Goal: Task Accomplishment & Management: Use online tool/utility

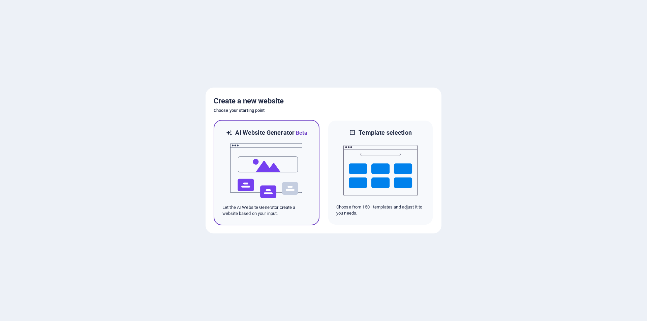
click at [277, 174] on img at bounding box center [266, 170] width 74 height 67
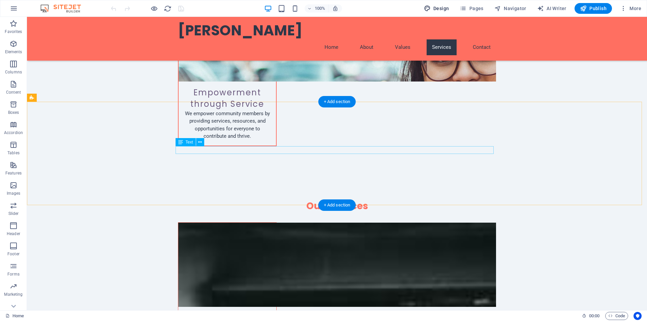
scroll to position [942, 0]
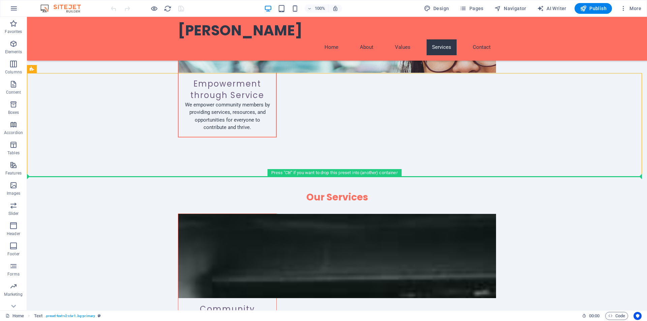
drag, startPoint x: 558, startPoint y: 88, endPoint x: 562, endPoint y: 244, distance: 155.4
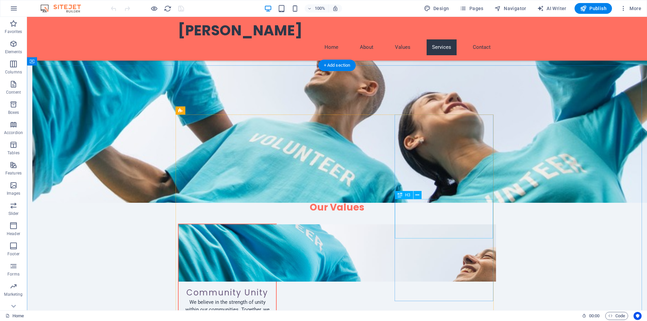
scroll to position [478, 0]
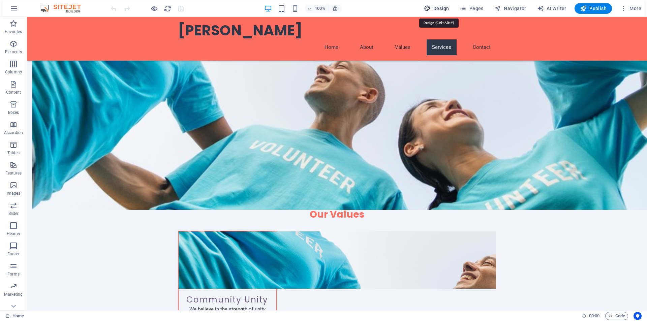
click at [445, 9] on span "Design" at bounding box center [436, 8] width 25 height 7
select select "px"
select select "200"
select select "px"
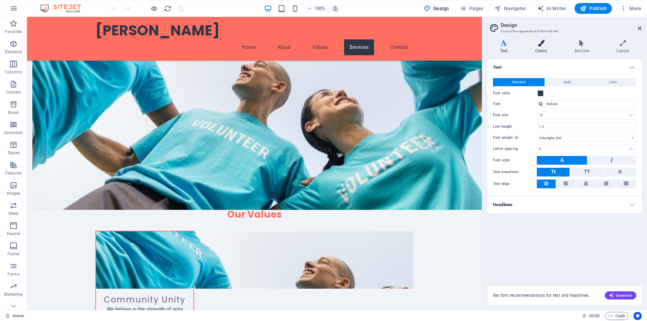
click at [545, 47] on h4 "Colors" at bounding box center [542, 47] width 39 height 14
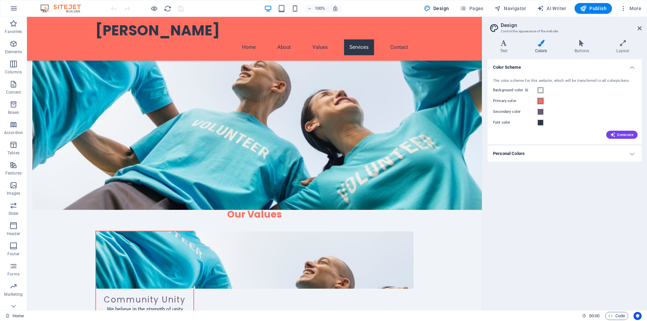
click at [539, 101] on span at bounding box center [540, 100] width 5 height 5
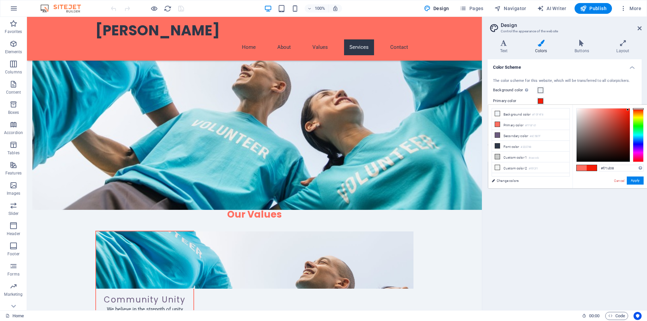
click at [628, 110] on div at bounding box center [603, 134] width 53 height 53
click at [638, 178] on button "Apply" at bounding box center [635, 181] width 17 height 8
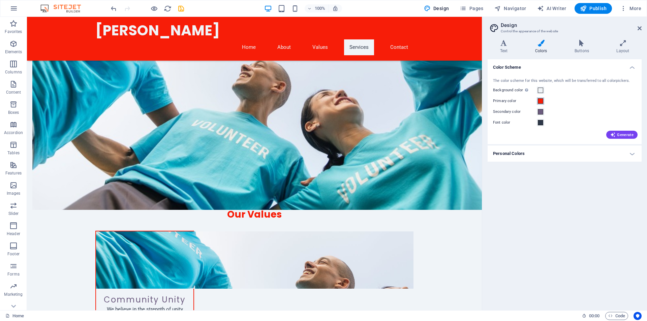
click at [541, 98] on button "Primary color" at bounding box center [540, 100] width 7 height 7
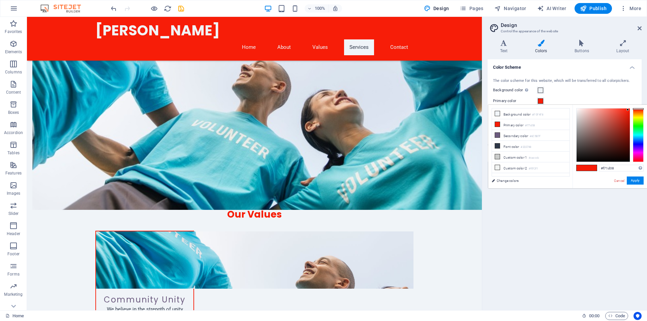
type input "#c51909"
click at [627, 120] on div at bounding box center [603, 134] width 53 height 53
click at [636, 182] on button "Apply" at bounding box center [635, 181] width 17 height 8
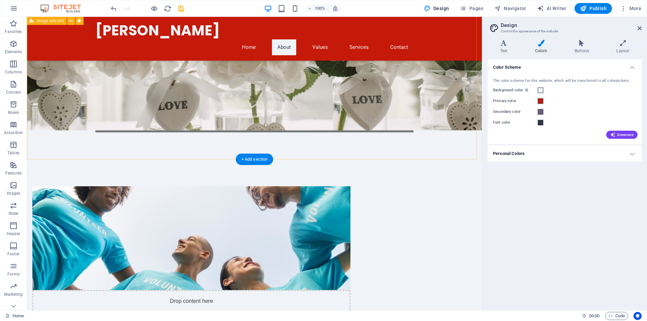
scroll to position [0, 0]
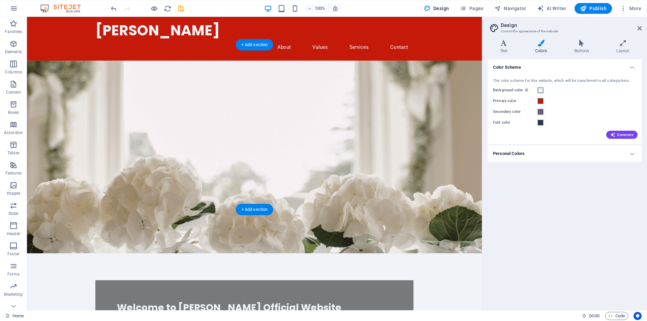
click at [356, 88] on figure at bounding box center [254, 157] width 455 height 193
click at [60, 116] on figure at bounding box center [254, 157] width 455 height 193
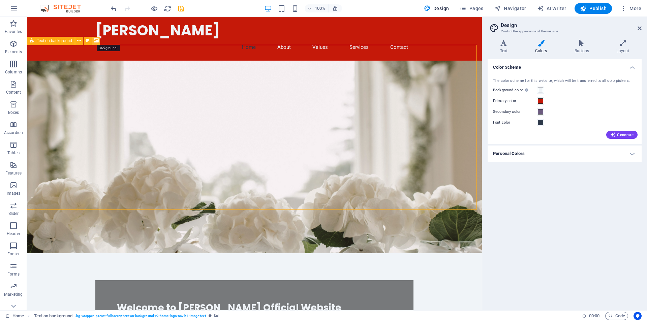
click at [95, 40] on icon at bounding box center [96, 40] width 5 height 7
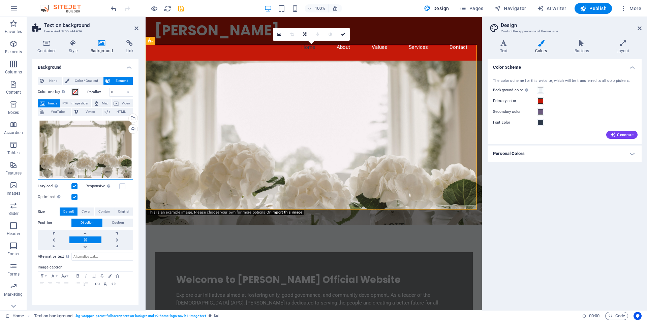
click at [108, 134] on div "Drag files here, click to choose files or select files from Files or our free s…" at bounding box center [85, 149] width 95 height 61
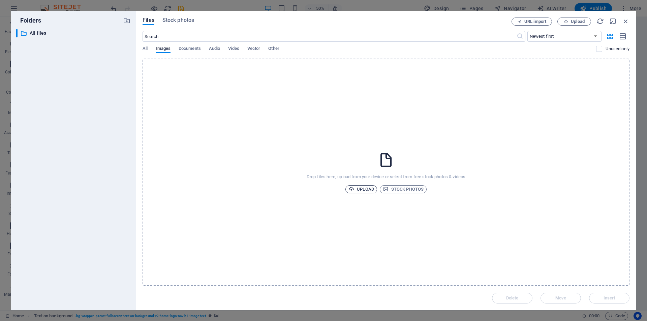
click at [363, 188] on span "Upload" at bounding box center [361, 189] width 26 height 8
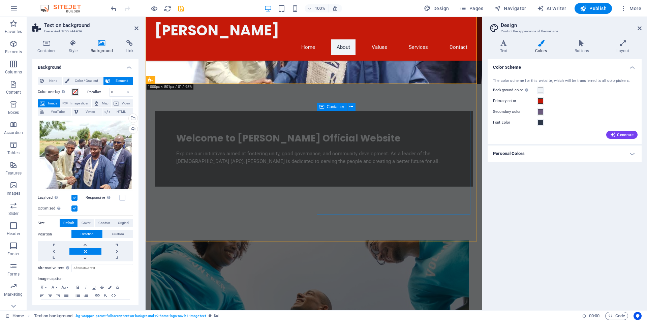
scroll to position [126, 0]
click at [195, 105] on icon at bounding box center [195, 106] width 5 height 7
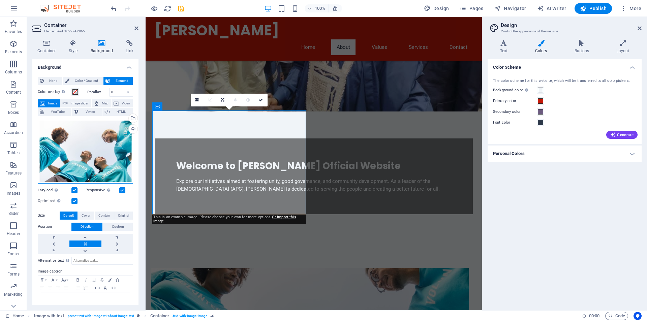
click at [93, 149] on div "Drag files here, click to choose files or select files from Files or our free s…" at bounding box center [85, 151] width 95 height 65
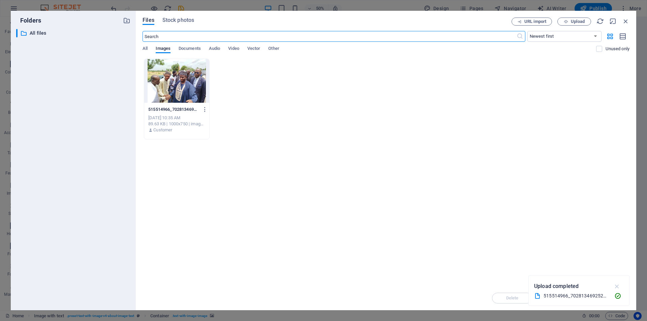
click at [617, 283] on icon "button" at bounding box center [617, 286] width 8 height 7
click at [162, 48] on span "Images" at bounding box center [163, 48] width 15 height 9
click at [576, 18] on button "Upload" at bounding box center [574, 22] width 34 height 8
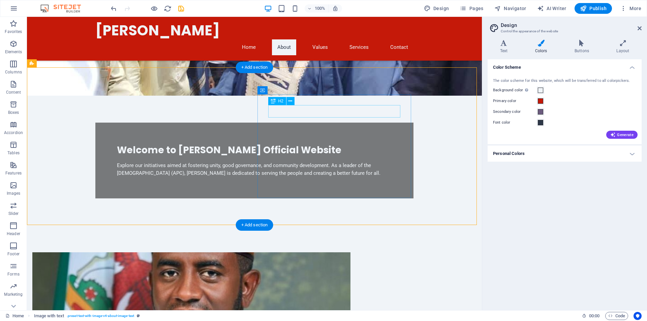
scroll to position [142, 0]
click at [171, 252] on figure at bounding box center [191, 304] width 318 height 104
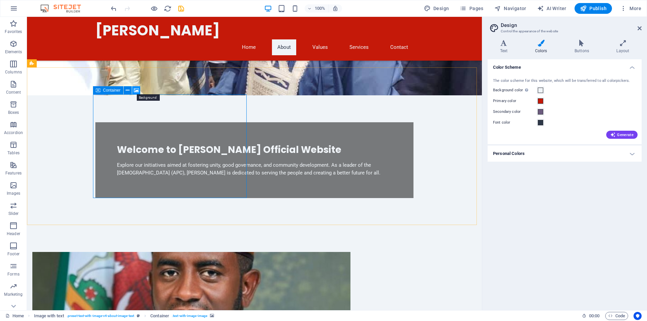
click at [135, 90] on icon at bounding box center [136, 90] width 5 height 7
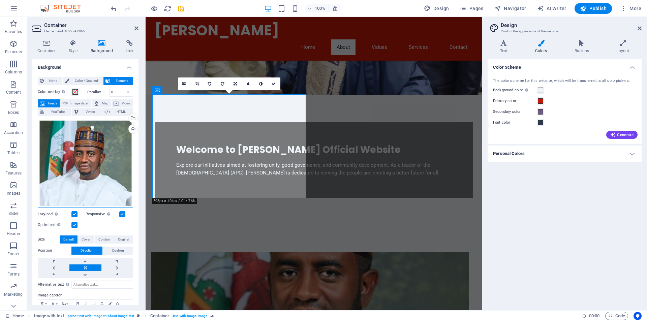
click at [93, 161] on div "Drag files here, click to choose files or select files from Files or our free s…" at bounding box center [85, 163] width 95 height 89
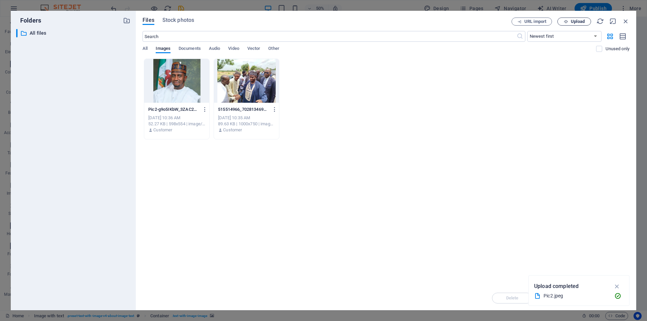
click at [572, 21] on span "Upload" at bounding box center [578, 22] width 14 height 4
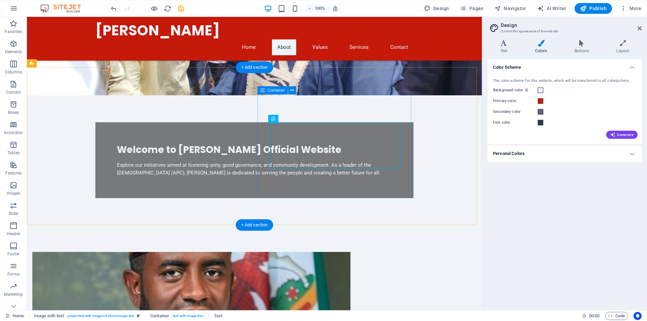
click at [291, 90] on icon at bounding box center [292, 90] width 4 height 7
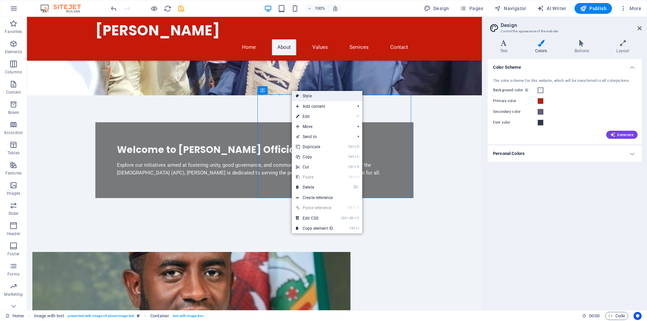
click at [313, 98] on link "Style" at bounding box center [327, 96] width 70 height 10
select select "rem"
select select "px"
select select "preset-text-with-image-v4-about-image-text"
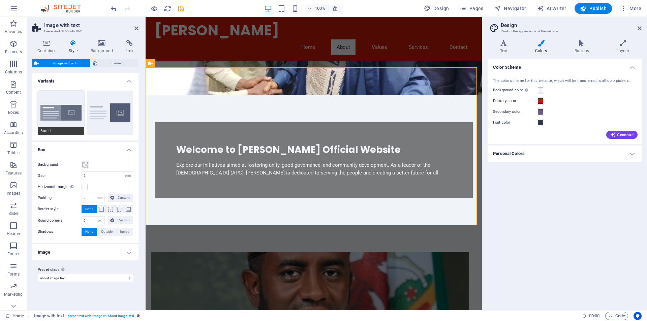
click at [62, 116] on button "Boxed" at bounding box center [61, 113] width 46 height 44
type input "0"
type input "2.5"
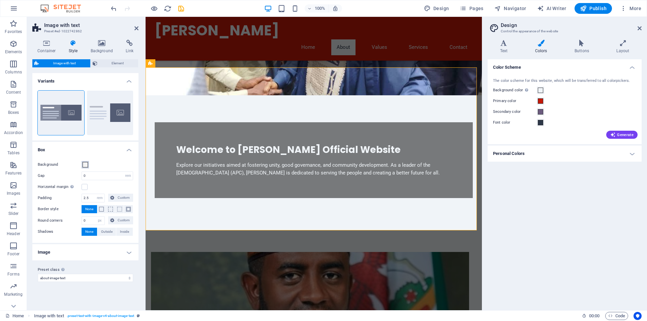
click at [88, 165] on span at bounding box center [85, 164] width 5 height 5
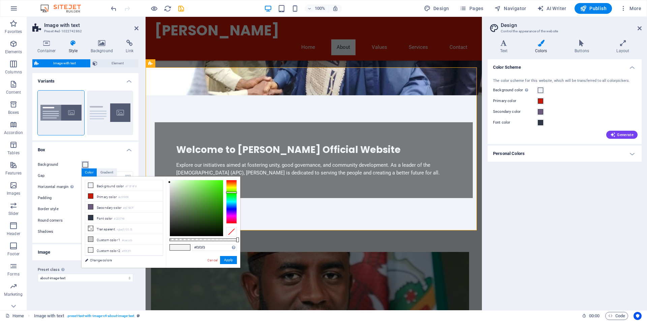
click at [233, 192] on div at bounding box center [231, 202] width 11 height 44
click at [175, 181] on div at bounding box center [196, 208] width 53 height 56
click at [174, 187] on div at bounding box center [196, 208] width 53 height 56
click at [172, 192] on div at bounding box center [196, 208] width 53 height 56
click at [172, 188] on div at bounding box center [196, 208] width 53 height 56
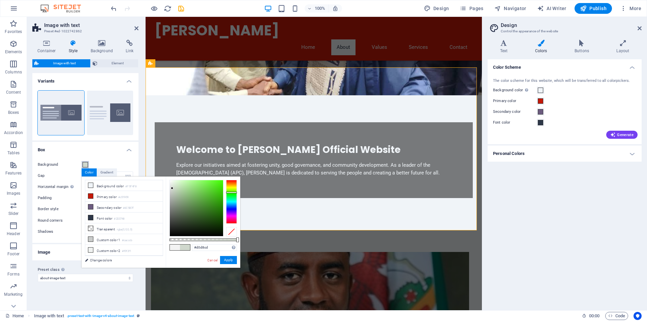
type input "#dee9da"
click at [173, 185] on div at bounding box center [196, 208] width 53 height 56
click at [229, 259] on button "Apply" at bounding box center [228, 260] width 17 height 8
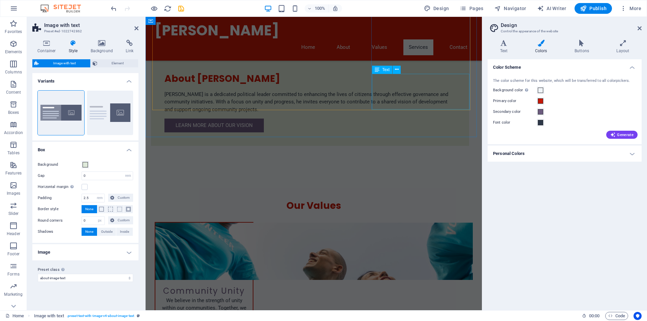
scroll to position [492, 0]
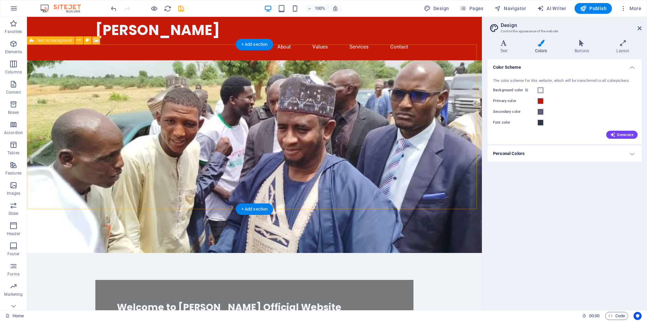
scroll to position [0, 0]
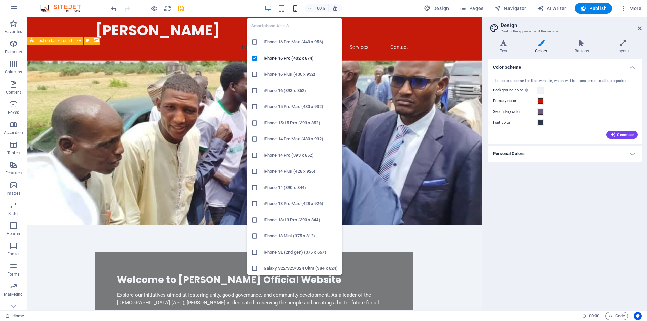
click at [296, 7] on icon "button" at bounding box center [295, 9] width 8 height 8
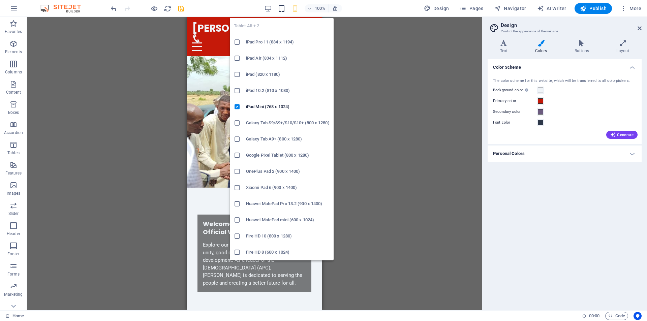
click at [282, 10] on icon "button" at bounding box center [282, 9] width 8 height 8
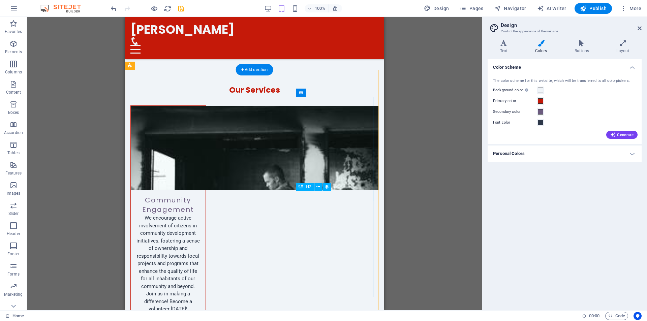
scroll to position [1142, 0]
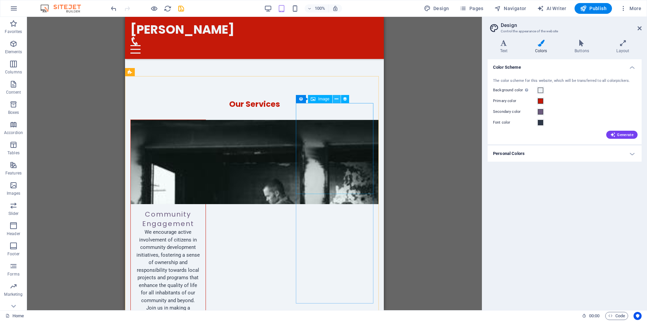
click at [339, 98] on button at bounding box center [337, 99] width 8 height 8
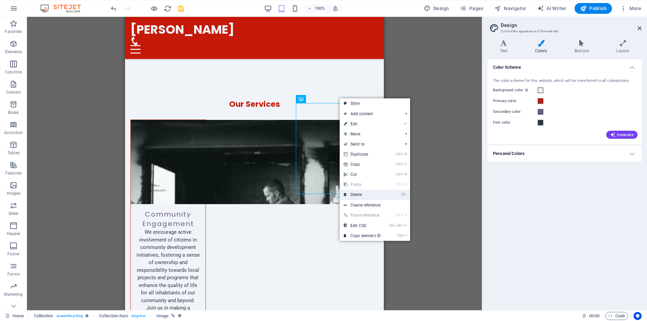
click at [357, 197] on link "⌦ Delete" at bounding box center [362, 195] width 45 height 10
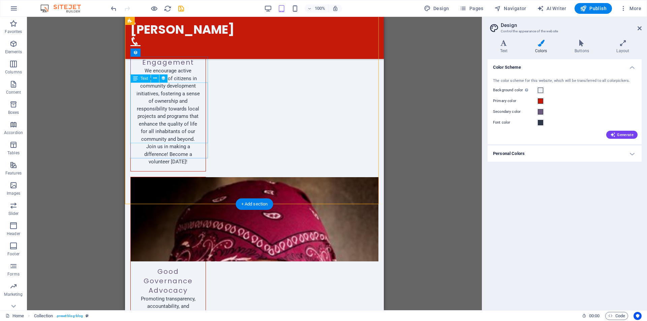
scroll to position [1304, 0]
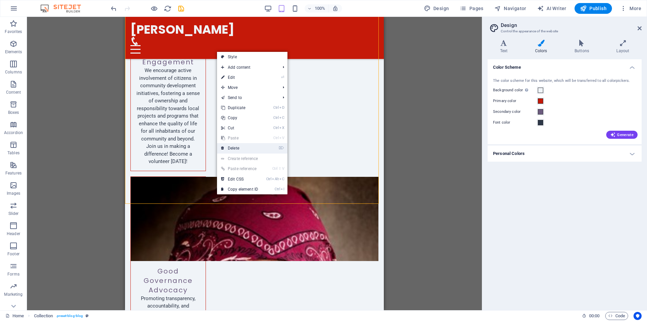
click at [239, 151] on link "⌦ Delete" at bounding box center [239, 148] width 45 height 10
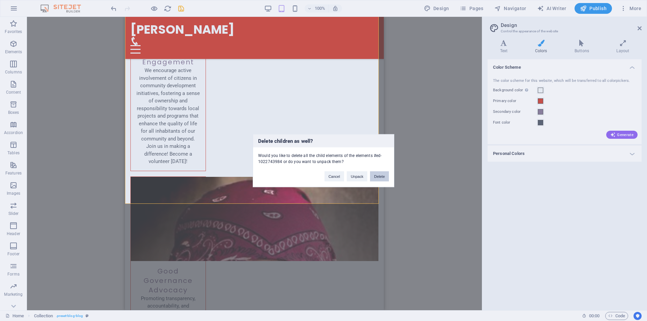
click at [381, 178] on button "Delete" at bounding box center [379, 176] width 19 height 10
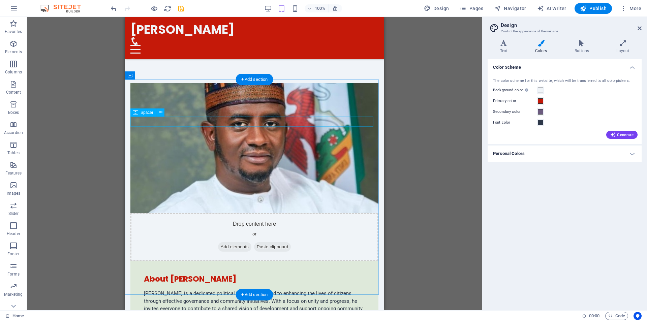
scroll to position [332, 0]
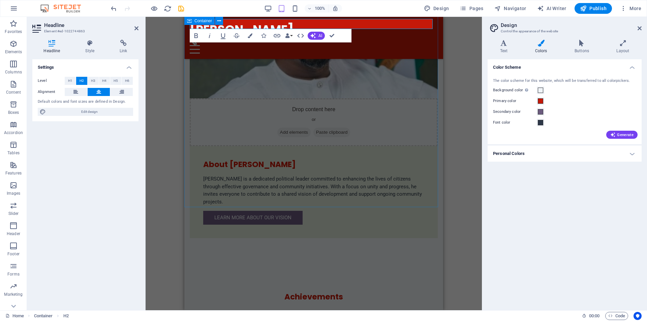
scroll to position [449, 0]
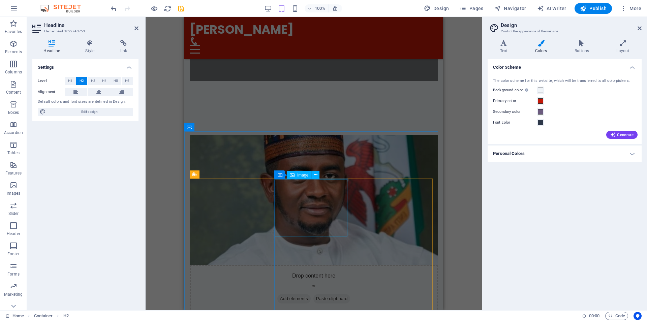
scroll to position [354, 0]
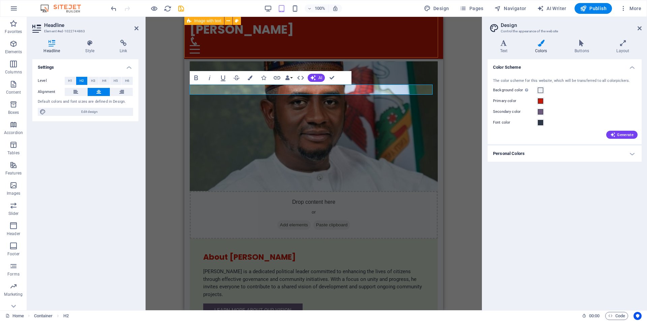
click at [361, 49] on div "Drop content here or Add elements Paste clipboard About [PERSON_NAME] [PERSON_N…" at bounding box center [313, 195] width 259 height 323
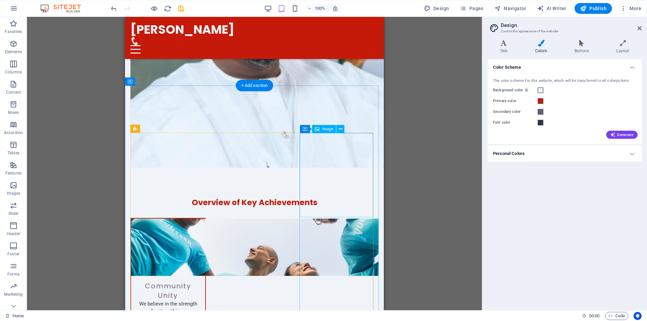
scroll to position [541, 0]
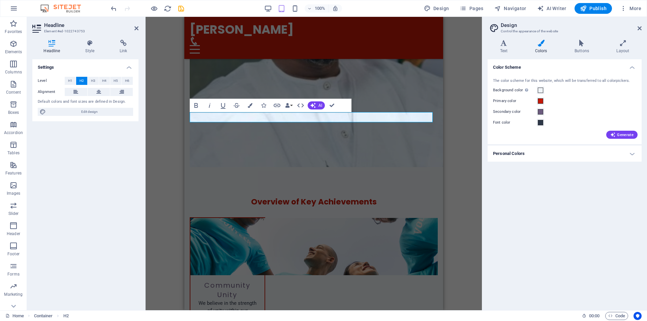
click at [466, 105] on div "H2 Text on background Container Logo Menu Bar Menu Image with text Container Te…" at bounding box center [314, 163] width 336 height 293
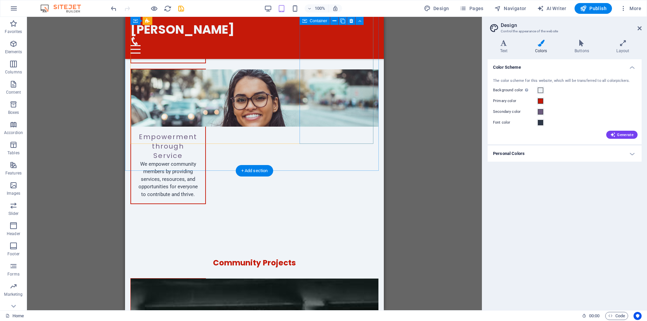
scroll to position [959, 0]
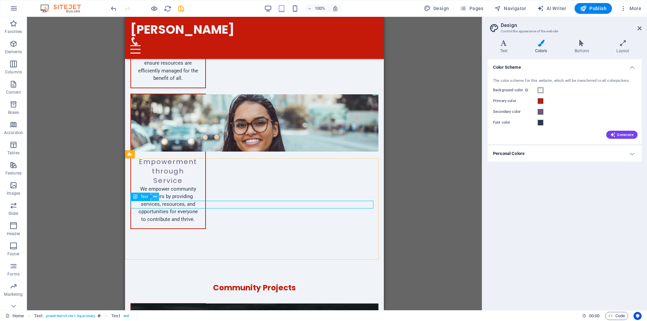
click at [154, 198] on icon at bounding box center [155, 196] width 4 height 7
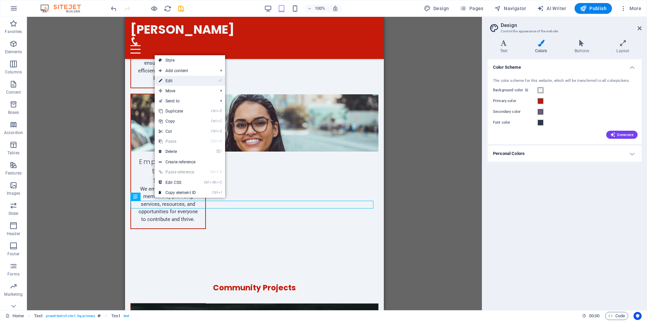
click at [189, 81] on link "⏎ Edit" at bounding box center [177, 81] width 45 height 10
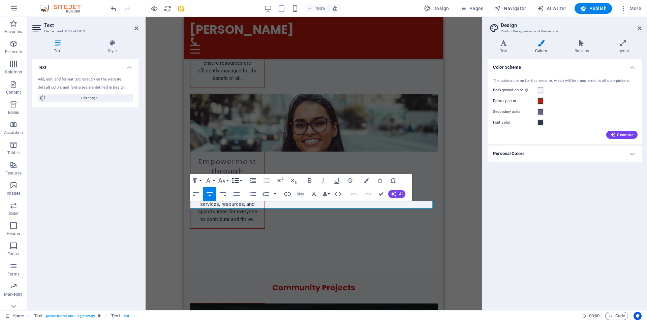
click at [241, 179] on button "Line Height" at bounding box center [236, 180] width 13 height 13
click at [227, 180] on button "Font Size" at bounding box center [223, 180] width 13 height 13
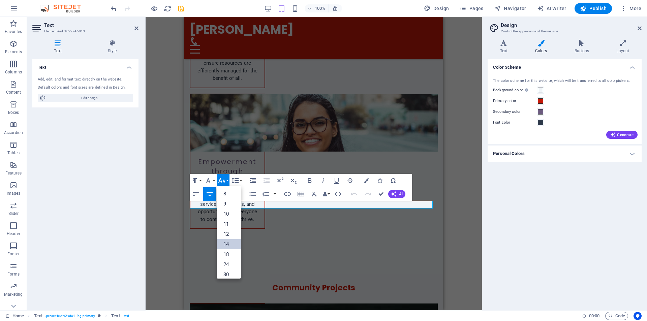
click at [228, 242] on link "14" at bounding box center [229, 244] width 24 height 10
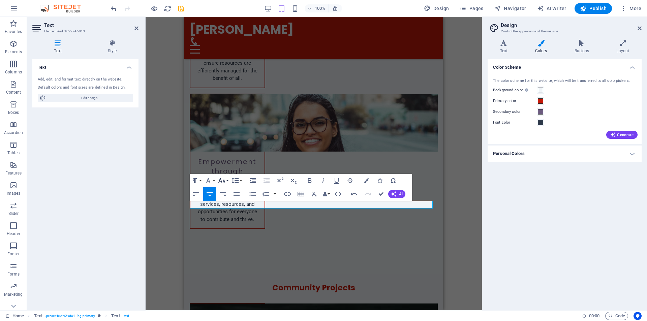
click at [227, 180] on button "Font Size" at bounding box center [223, 180] width 13 height 13
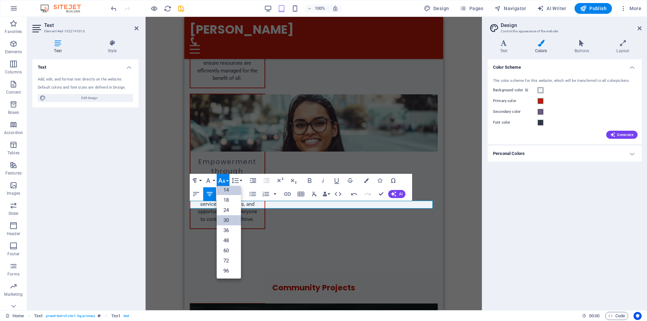
scroll to position [54, 0]
click at [231, 201] on link "18" at bounding box center [229, 200] width 24 height 10
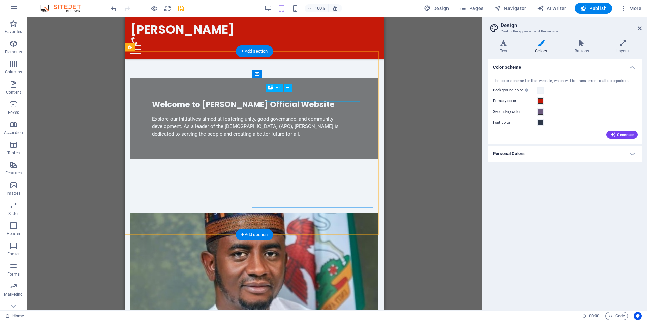
scroll to position [177, 0]
click at [223, 213] on figure at bounding box center [254, 278] width 248 height 130
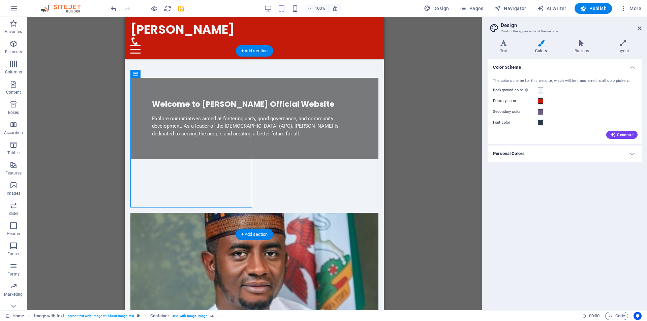
click at [213, 213] on figure at bounding box center [254, 278] width 248 height 130
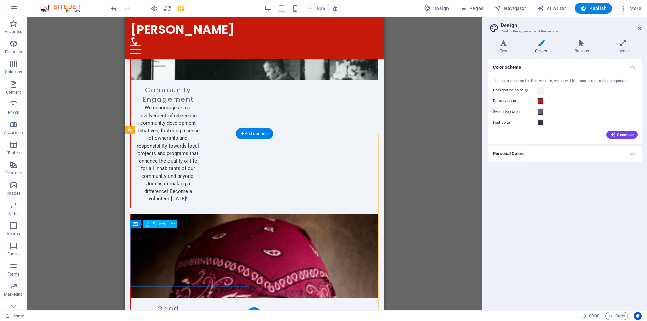
scroll to position [1270, 0]
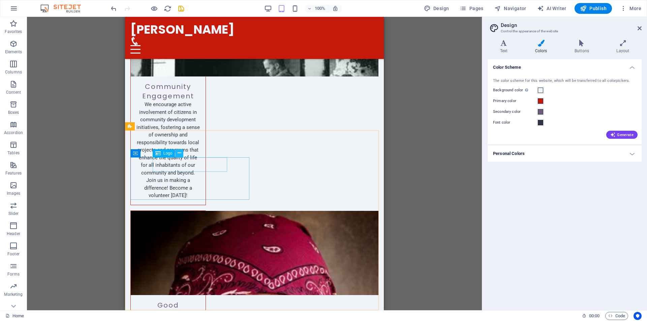
click at [179, 153] on icon at bounding box center [180, 153] width 4 height 7
click at [166, 152] on span "Logo" at bounding box center [167, 153] width 9 height 4
click at [180, 153] on icon at bounding box center [180, 153] width 4 height 7
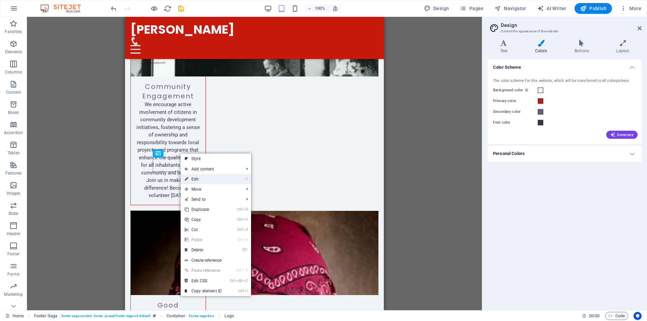
click at [197, 178] on link "⏎ Edit" at bounding box center [203, 179] width 45 height 10
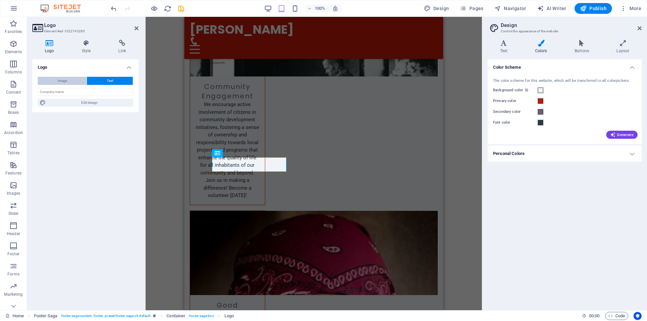
click at [53, 77] on button "Image" at bounding box center [62, 81] width 49 height 8
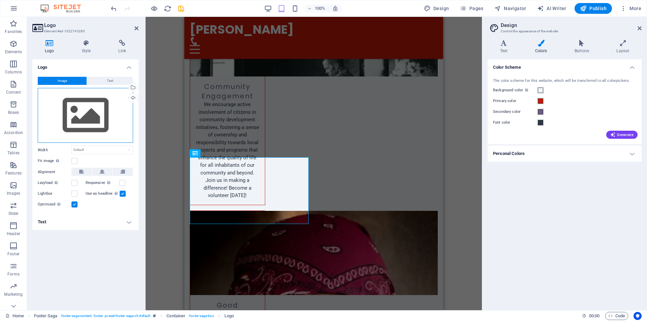
click at [85, 118] on div "Drag files here, click to choose files or select files from Files or our free s…" at bounding box center [85, 115] width 95 height 55
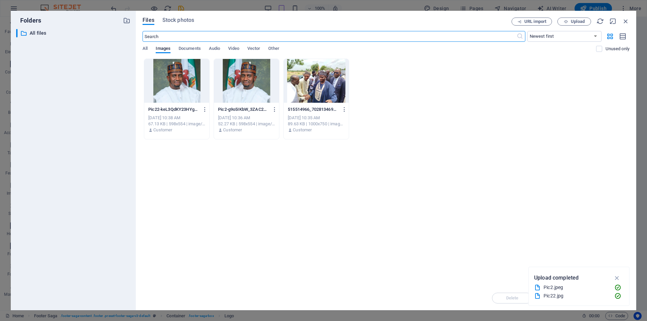
scroll to position [1261, 0]
click at [572, 20] on span "Upload" at bounding box center [578, 22] width 14 height 4
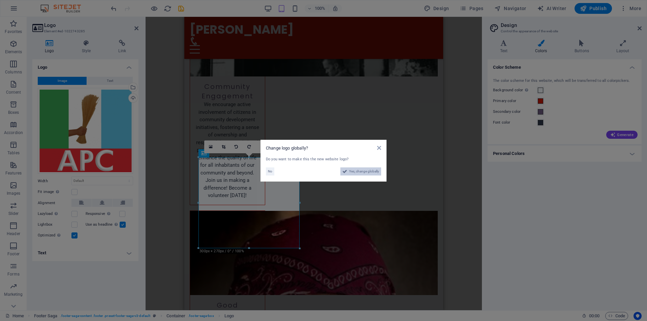
click at [363, 174] on span "Yes, change globally" at bounding box center [364, 171] width 30 height 8
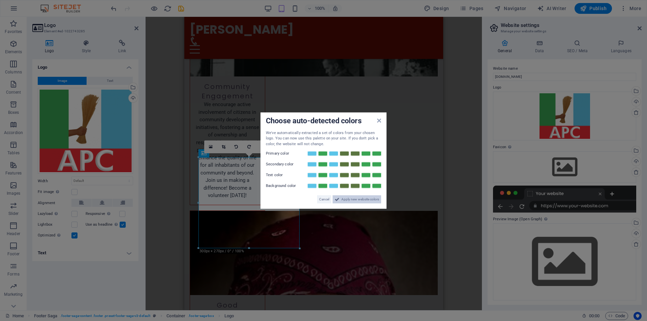
click at [349, 199] on span "Apply new website colors" at bounding box center [360, 199] width 38 height 8
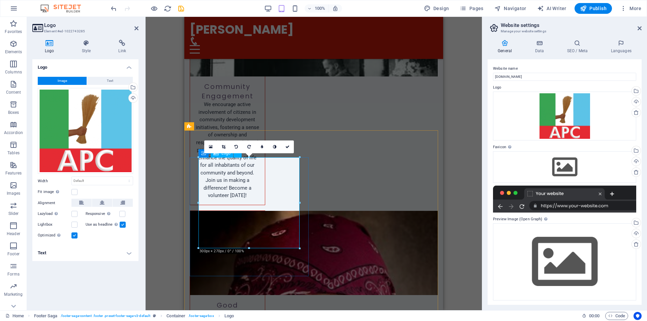
drag, startPoint x: 484, startPoint y: 265, endPoint x: 260, endPoint y: 200, distance: 233.5
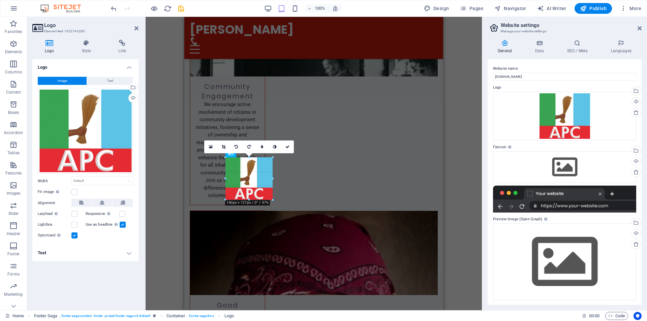
drag, startPoint x: 299, startPoint y: 248, endPoint x: 254, endPoint y: 200, distance: 65.1
type input "139"
select select "px"
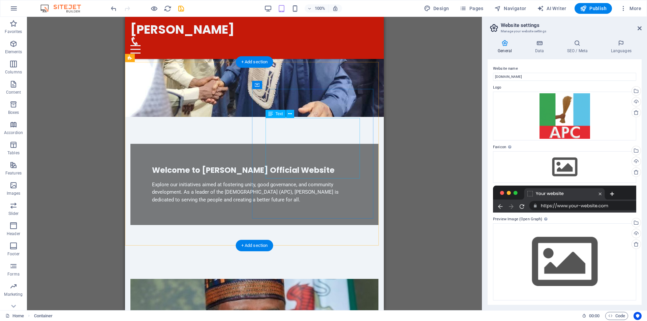
scroll to position [131, 0]
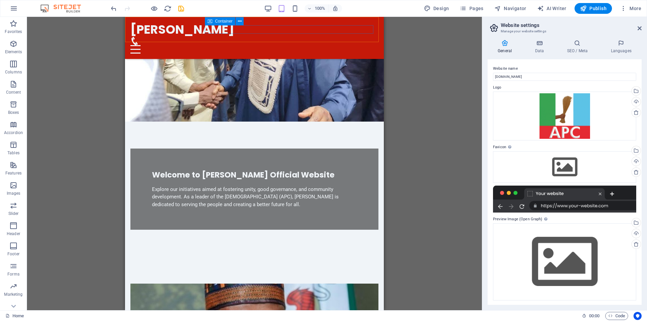
click at [327, 37] on div at bounding box center [254, 45] width 248 height 17
click at [434, 7] on span "Design" at bounding box center [436, 8] width 25 height 7
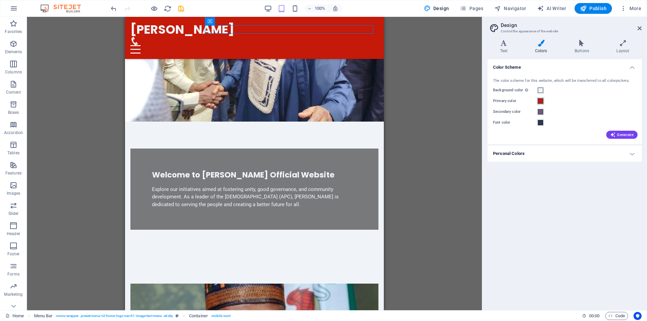
click at [541, 102] on span at bounding box center [540, 100] width 5 height 5
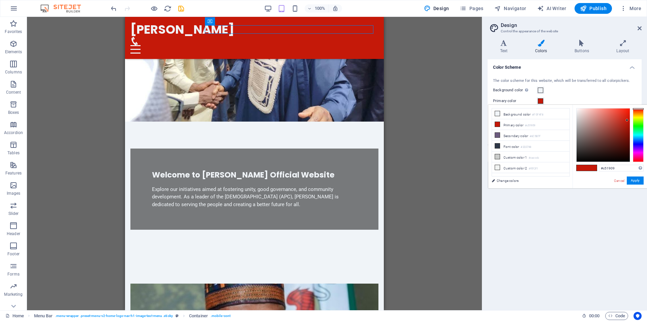
type input "#ad1709"
click at [627, 125] on div at bounding box center [603, 134] width 53 height 53
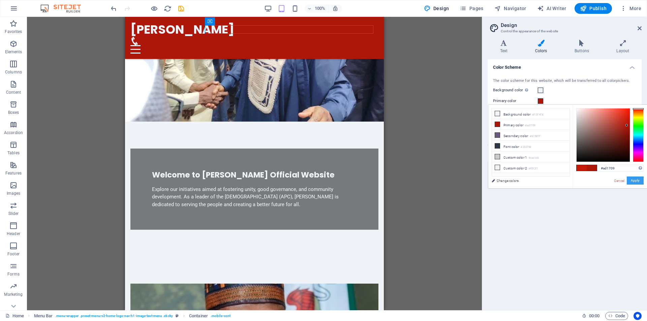
click at [638, 179] on button "Apply" at bounding box center [635, 181] width 17 height 8
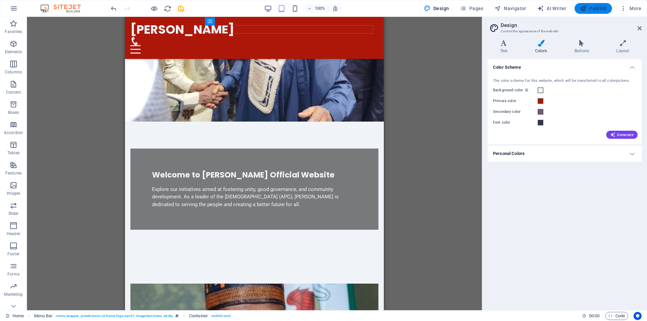
click at [595, 10] on span "Publish" at bounding box center [593, 8] width 27 height 7
checkbox input "false"
